Goal: Task Accomplishment & Management: Use online tool/utility

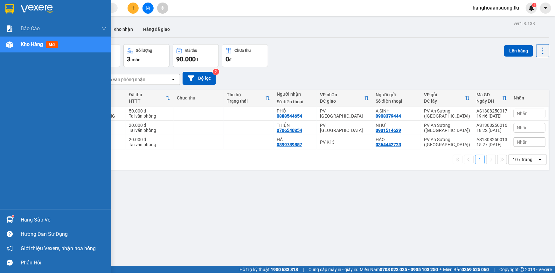
click at [10, 220] on img at bounding box center [9, 220] width 7 height 7
click at [9, 220] on div "Báo cáo Mẫu 1: Báo cáo dòng tiền theo nhân viên Mẫu 2: Thống kê đơn hàng theo n…" at bounding box center [55, 136] width 111 height 273
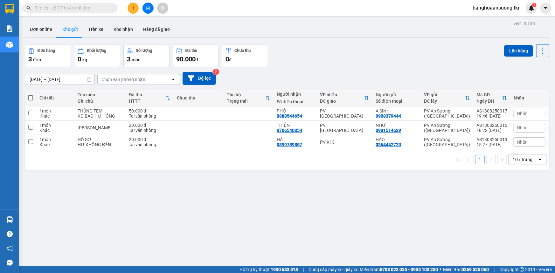
click at [347, 200] on div "ver 1.8.138 Đơn online Kho gửi Trên xe Kho nhận Hàng đã giao Đơn hàng 3 đơn Khố…" at bounding box center [286, 155] width 529 height 273
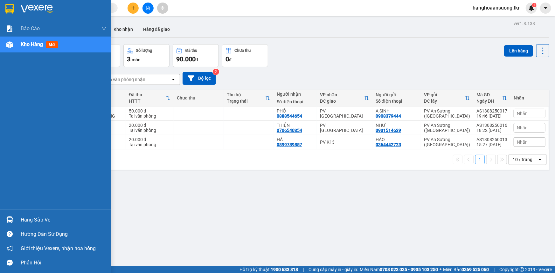
click at [10, 7] on img at bounding box center [9, 9] width 8 height 10
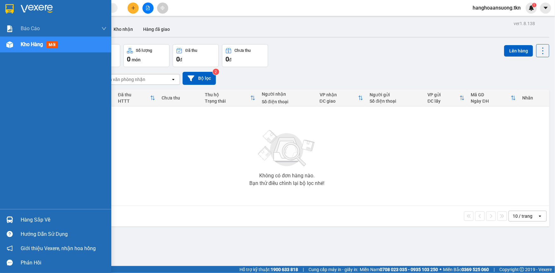
click at [13, 218] on div at bounding box center [9, 219] width 11 height 11
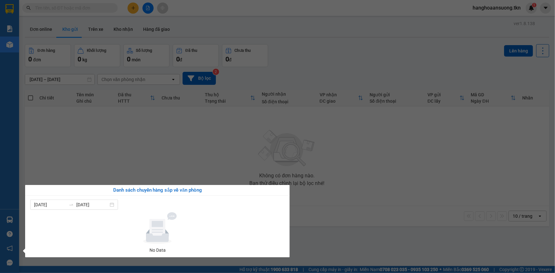
click at [374, 136] on section "Kết quả tìm kiếm ( 0 ) Bộ lọc No Data hanghoaansuong.tkn 1 Báo cáo Mẫu 1: Báo c…" at bounding box center [277, 136] width 555 height 273
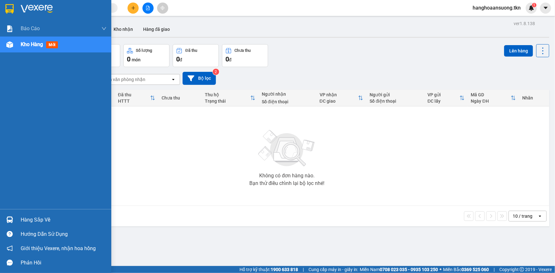
click at [12, 9] on img at bounding box center [9, 9] width 8 height 10
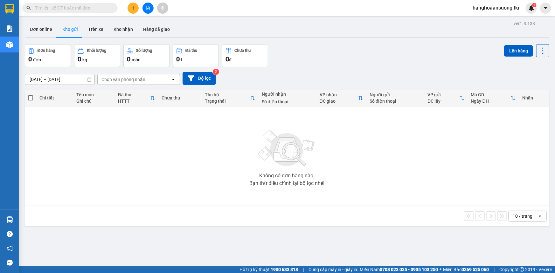
click at [182, 149] on div "Không có đơn hàng nào. Bạn thử điều chỉnh lại bộ lọc nhé!" at bounding box center [287, 155] width 518 height 95
click at [108, 6] on input "text" at bounding box center [72, 7] width 75 height 7
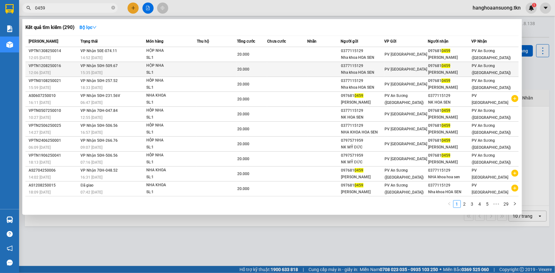
type input "0459"
click at [284, 66] on td at bounding box center [287, 69] width 40 height 15
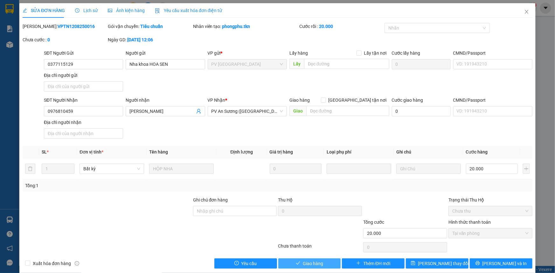
click at [326, 264] on button "Giao hàng" at bounding box center [309, 264] width 63 height 10
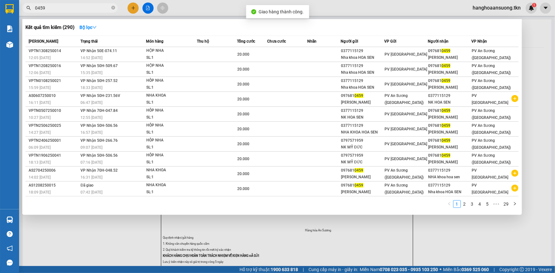
click at [78, 7] on input "0459" at bounding box center [72, 7] width 75 height 7
click at [303, 51] on td at bounding box center [287, 54] width 40 height 15
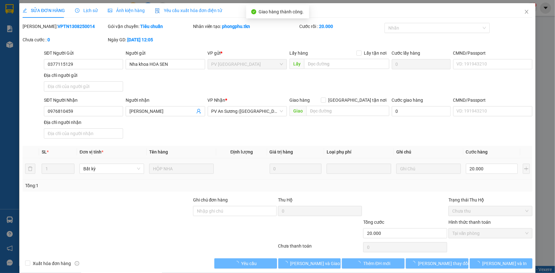
scroll to position [7, 0]
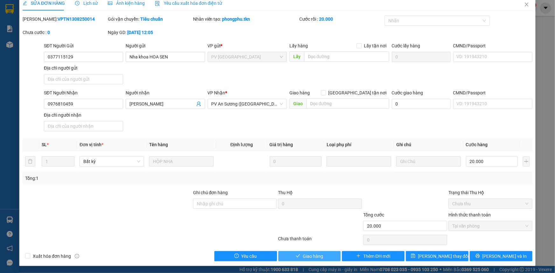
click at [306, 257] on span "Giao hàng" at bounding box center [313, 256] width 20 height 7
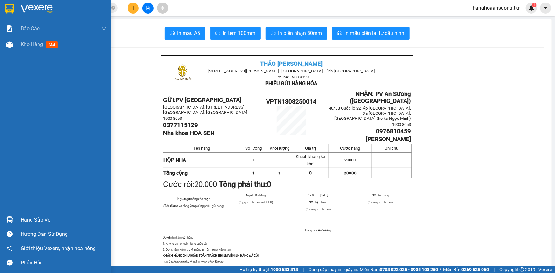
click at [14, 219] on div at bounding box center [9, 219] width 11 height 11
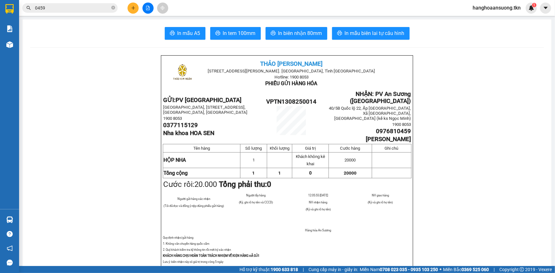
click at [76, 170] on section "Kết quả tìm kiếm ( 290 ) Bộ lọc Mã ĐH Trạng thái Món hàng Thu hộ Tổng cước Chưa…" at bounding box center [277, 136] width 555 height 273
